Goal: Obtain resource: Obtain resource

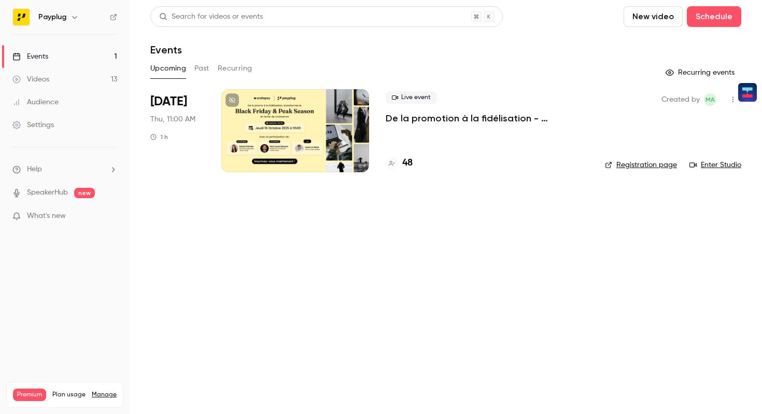
click at [282, 149] on div at bounding box center [295, 130] width 148 height 83
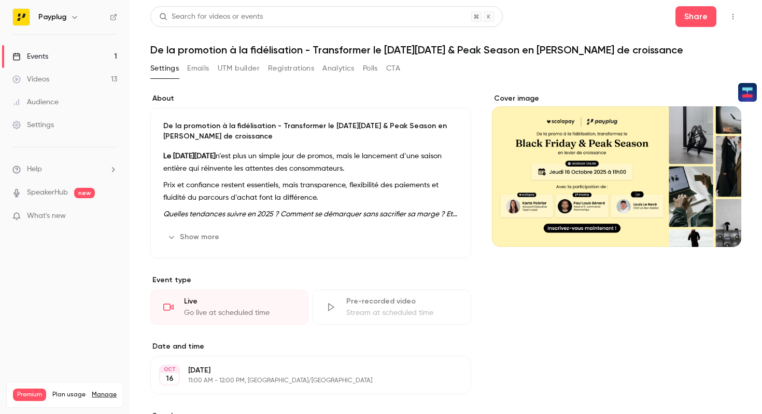
click at [251, 73] on button "UTM builder" at bounding box center [239, 68] width 42 height 17
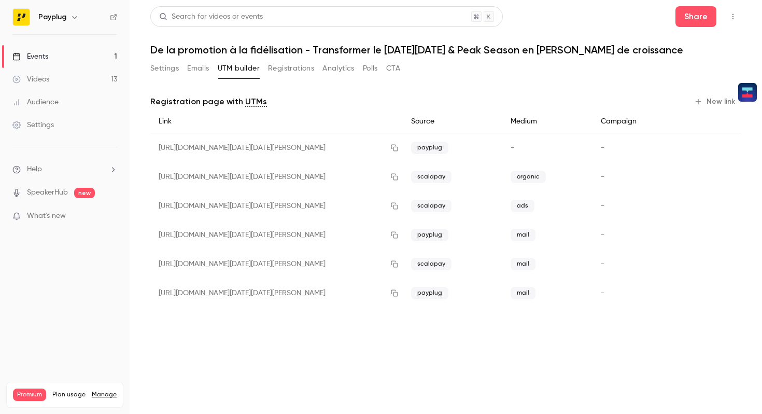
click at [281, 72] on button "Registrations" at bounding box center [291, 68] width 46 height 17
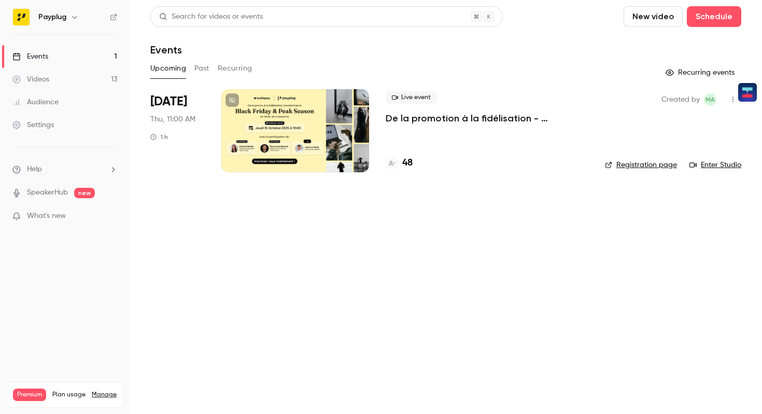
click at [225, 67] on button "Recurring" at bounding box center [235, 68] width 35 height 17
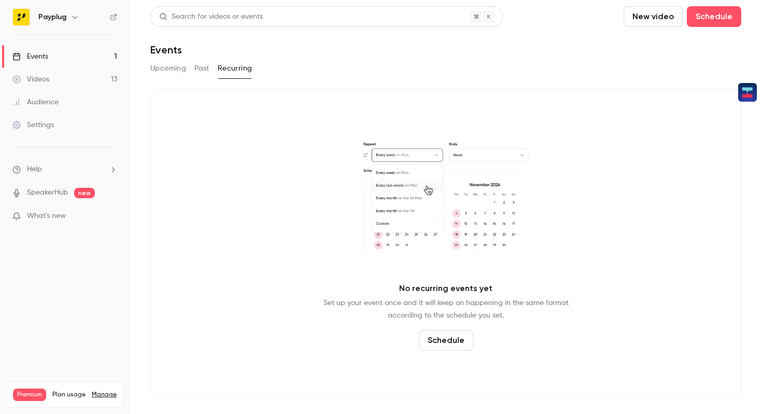
click at [207, 69] on button "Past" at bounding box center [201, 68] width 15 height 17
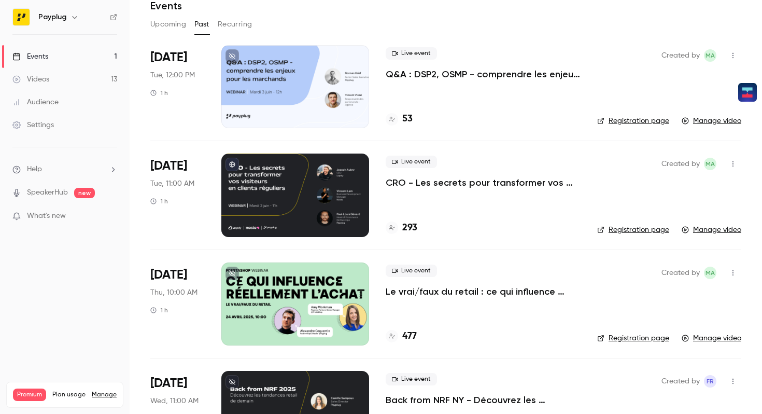
scroll to position [62, 0]
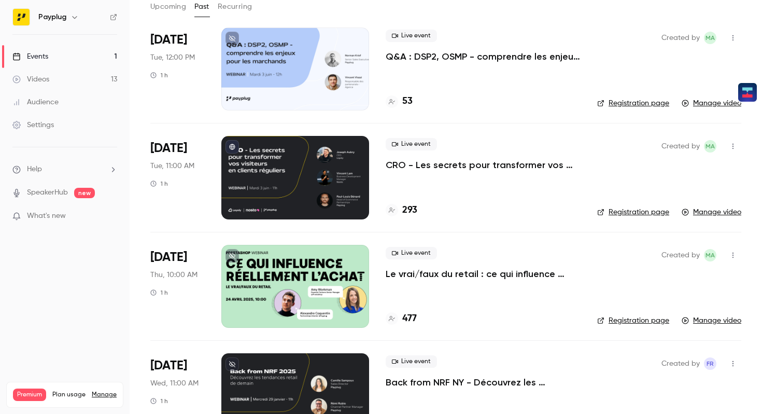
click at [293, 305] on div at bounding box center [295, 286] width 148 height 83
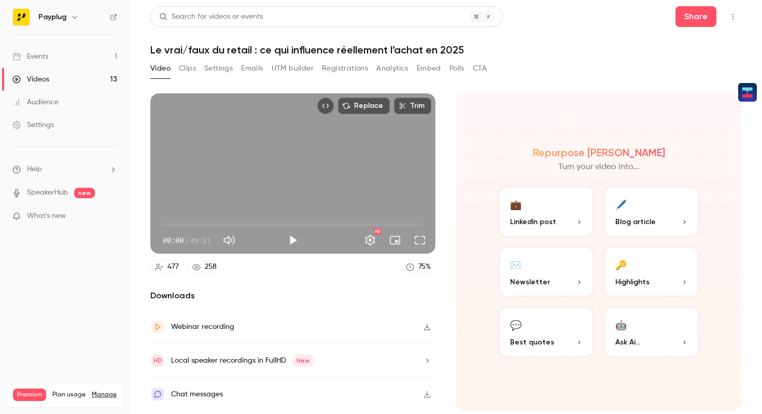
click at [298, 68] on button "UTM builder" at bounding box center [293, 68] width 42 height 17
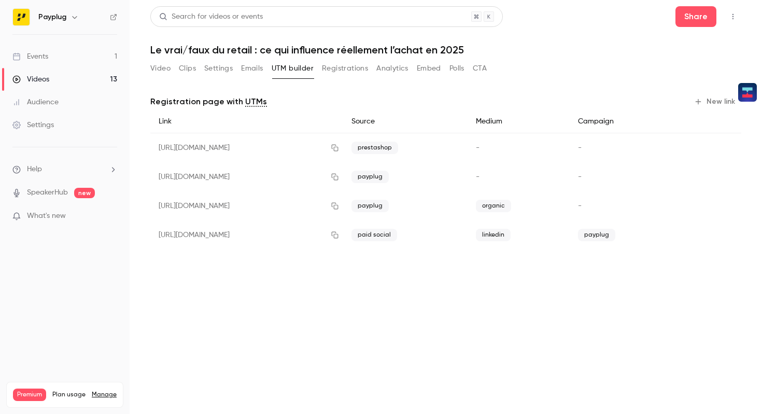
click at [428, 68] on button "Embed" at bounding box center [429, 68] width 24 height 17
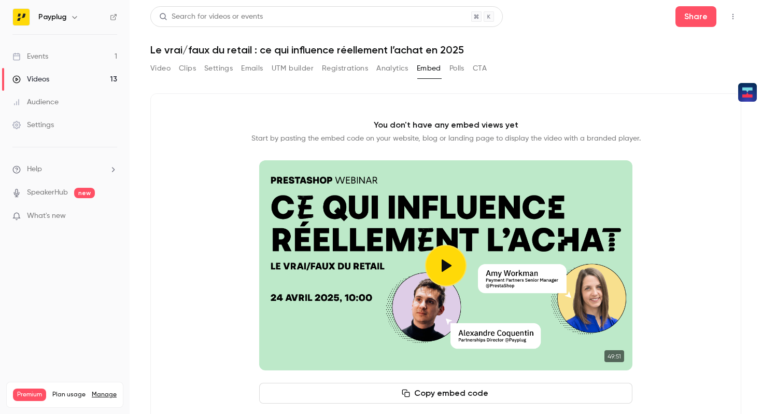
click at [455, 68] on button "Polls" at bounding box center [456, 68] width 15 height 17
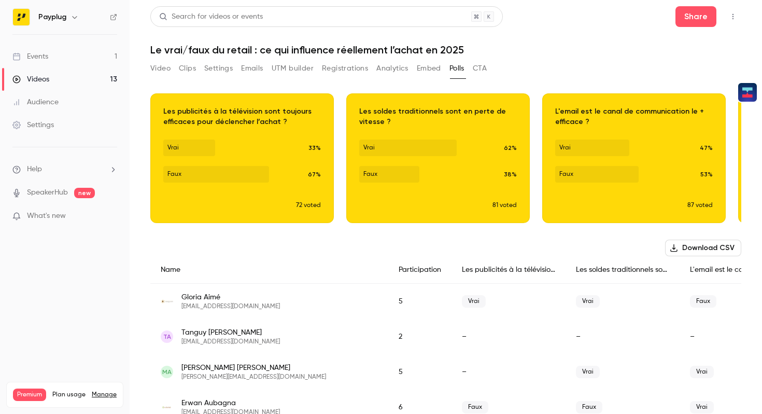
click at [429, 67] on button "Embed" at bounding box center [429, 68] width 24 height 17
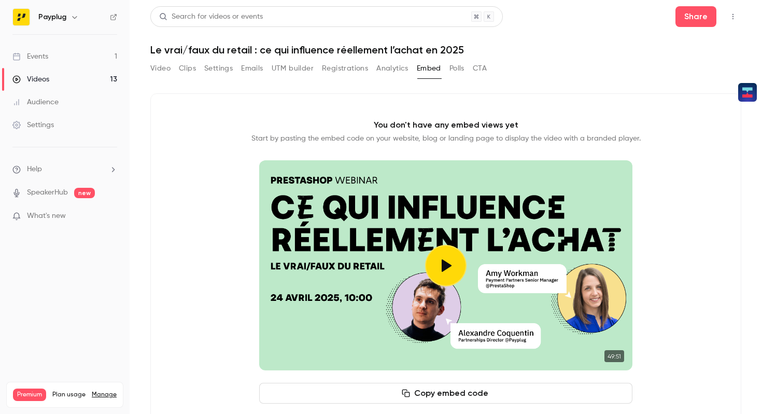
click at [398, 67] on button "Analytics" at bounding box center [392, 68] width 32 height 17
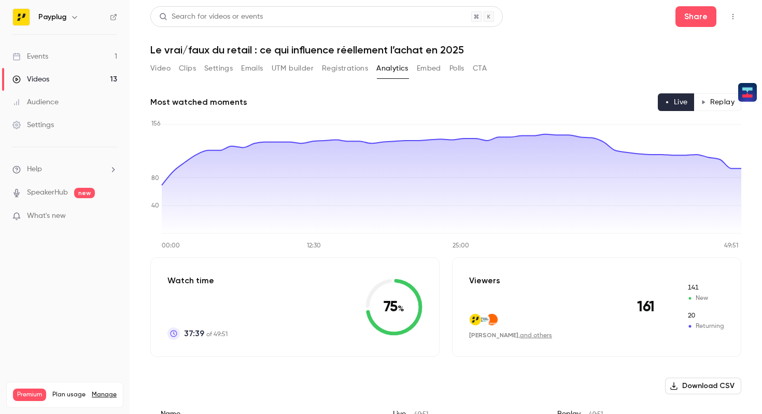
click at [196, 73] on div "Video Clips Settings Emails UTM builder Registrations Analytics Embed Polls CTA" at bounding box center [318, 68] width 336 height 17
click at [192, 72] on button "Clips" at bounding box center [187, 68] width 17 height 17
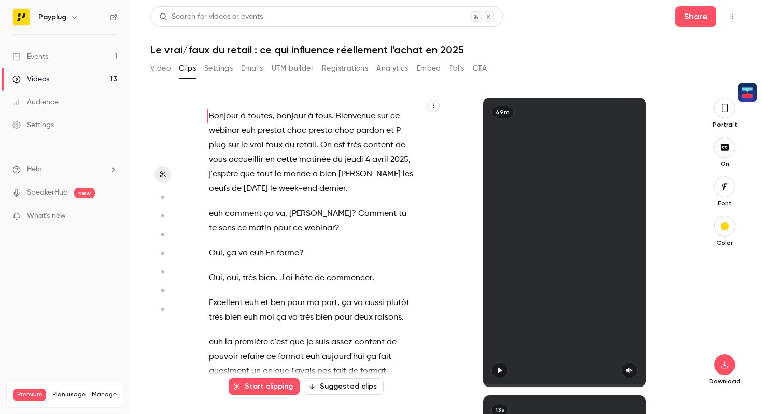
click at [223, 71] on button "Settings" at bounding box center [218, 68] width 29 height 17
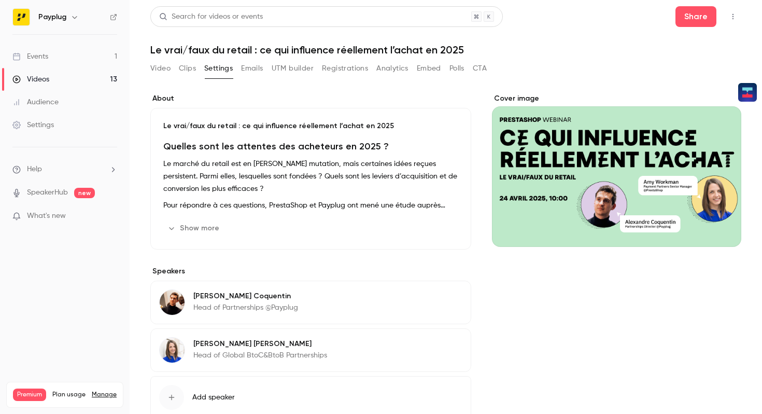
click at [188, 72] on button "Clips" at bounding box center [187, 68] width 17 height 17
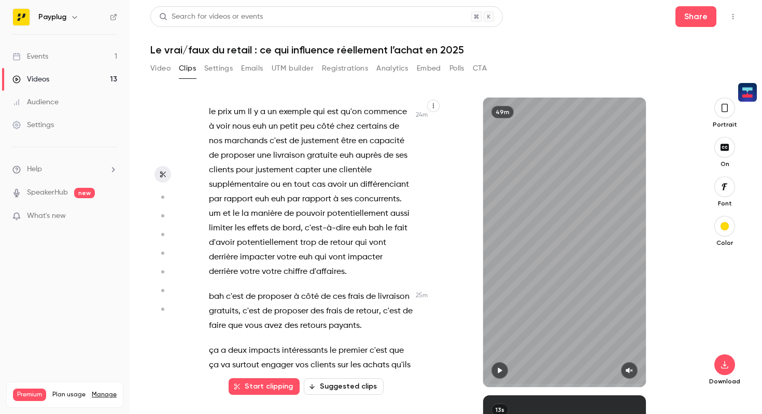
click at [333, 264] on span "d'affaires" at bounding box center [326, 271] width 35 height 15
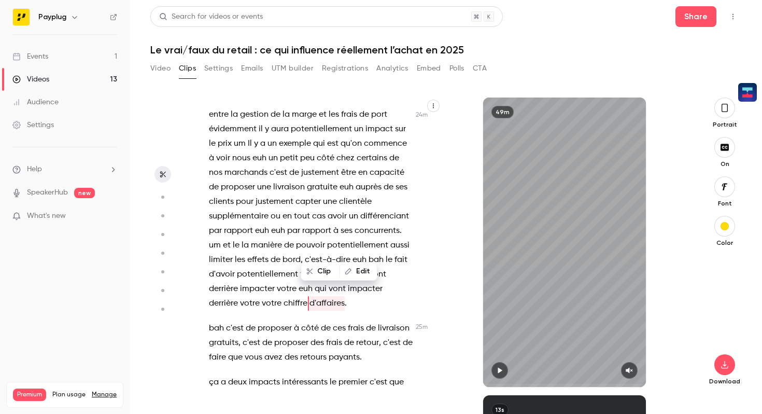
scroll to position [7532, 0]
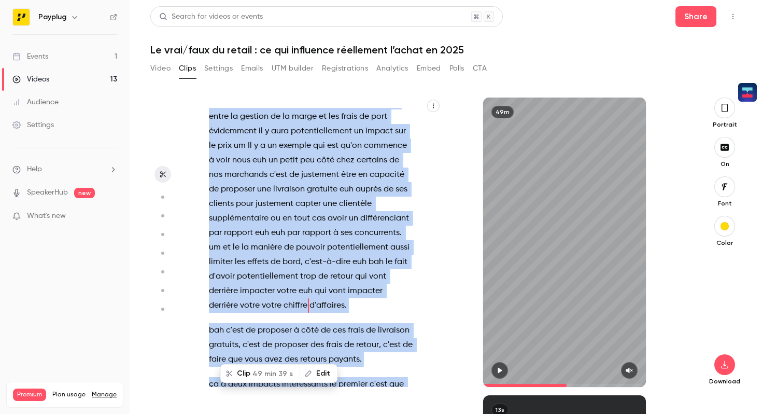
type input "*"
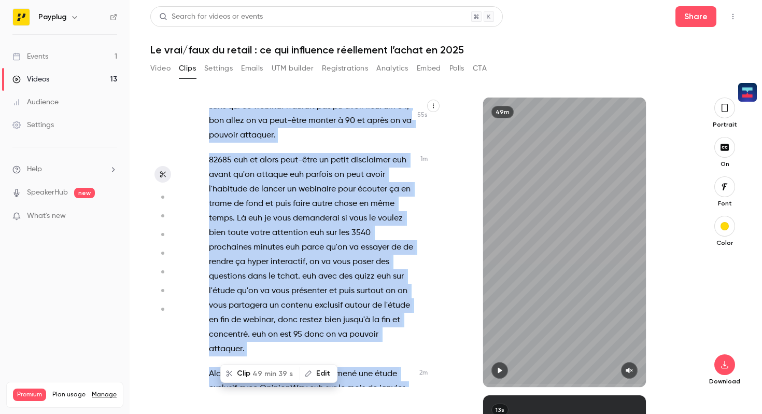
click at [435, 105] on icon "button" at bounding box center [433, 106] width 6 height 6
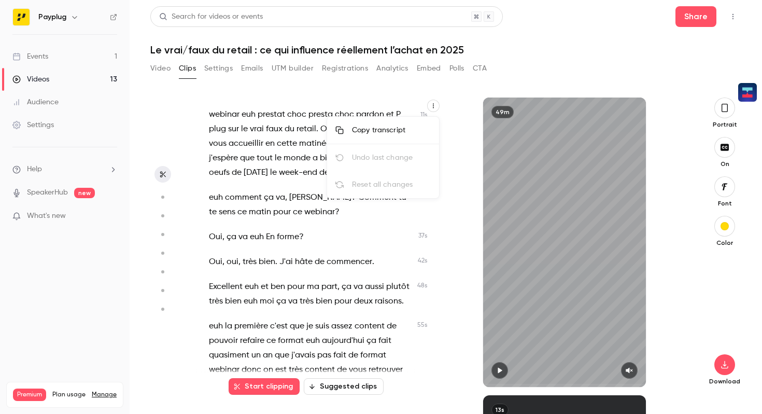
scroll to position [0, 0]
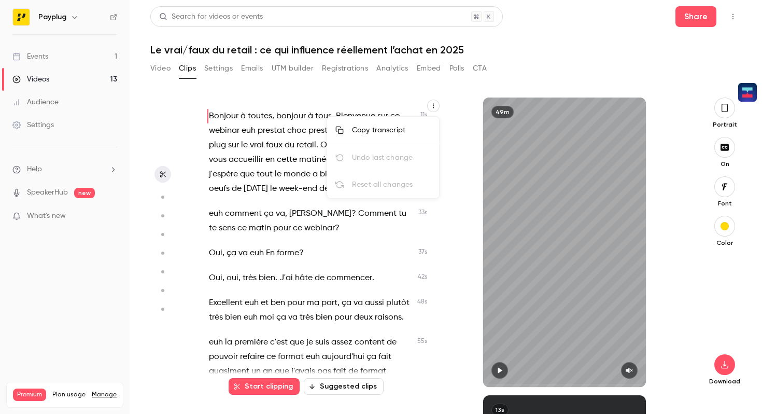
click at [409, 125] on div "Copy transcript" at bounding box center [391, 130] width 79 height 10
